Goal: Obtain resource: Download file/media

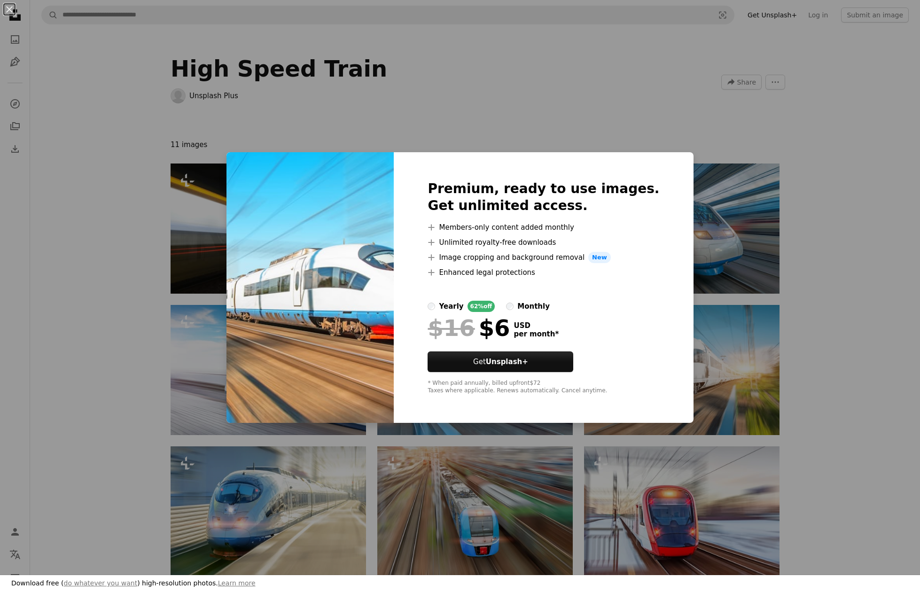
click at [819, 282] on div "An X shape Premium, ready to use images. Get unlimited access. A plus sign Memb…" at bounding box center [460, 296] width 920 height 592
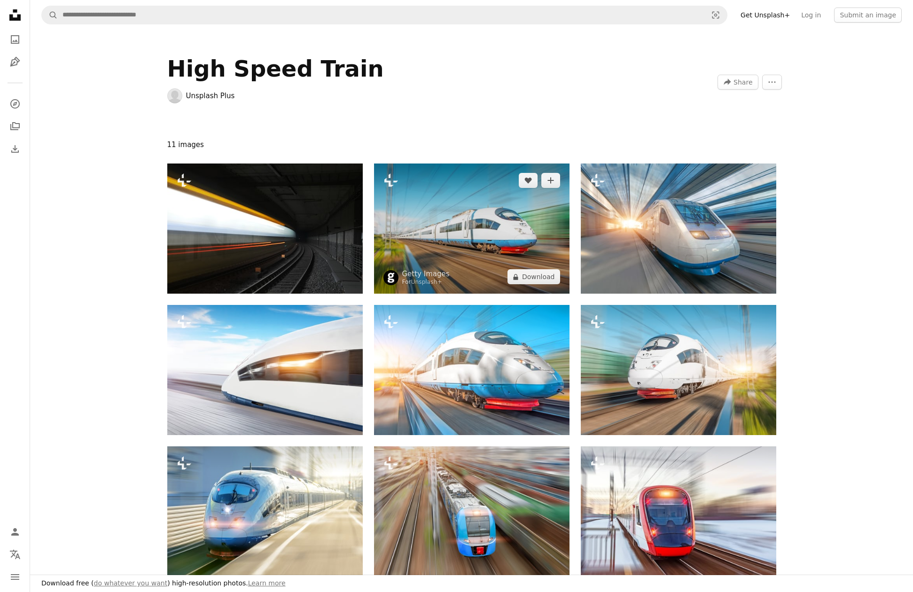
click at [461, 196] on img at bounding box center [472, 229] width 196 height 130
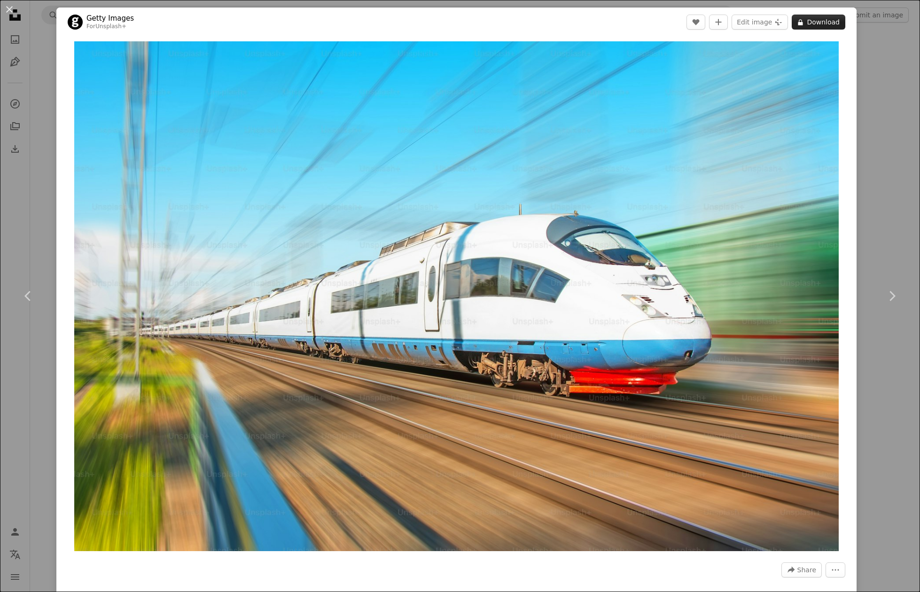
click at [809, 26] on button "A lock Download" at bounding box center [819, 22] width 54 height 15
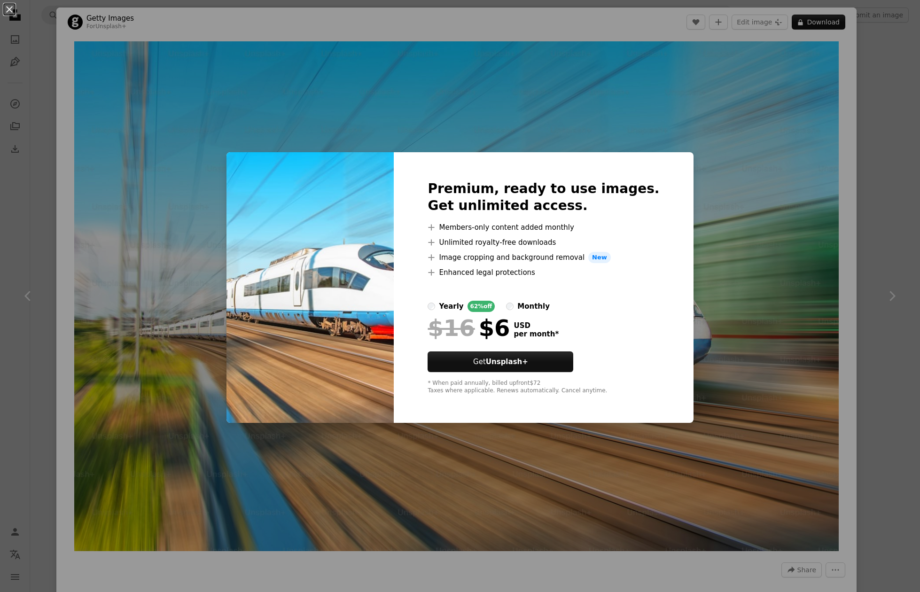
click at [691, 179] on div "An X shape Premium, ready to use images. Get unlimited access. A plus sign Memb…" at bounding box center [460, 296] width 920 height 592
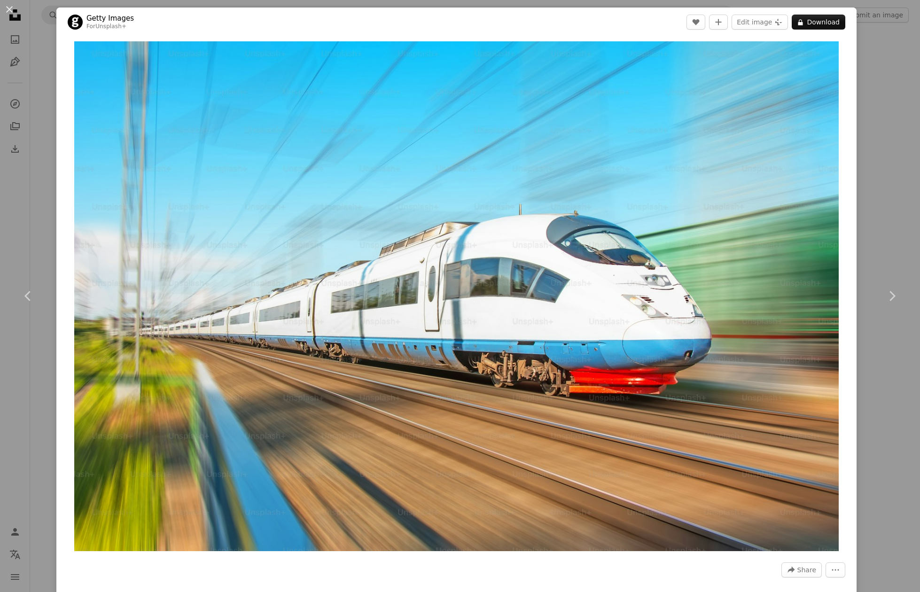
click at [39, 83] on div "An X shape Chevron left Chevron right Getty Images For Unsplash+ A heart A plus…" at bounding box center [460, 296] width 920 height 592
